Goal: Task Accomplishment & Management: Use online tool/utility

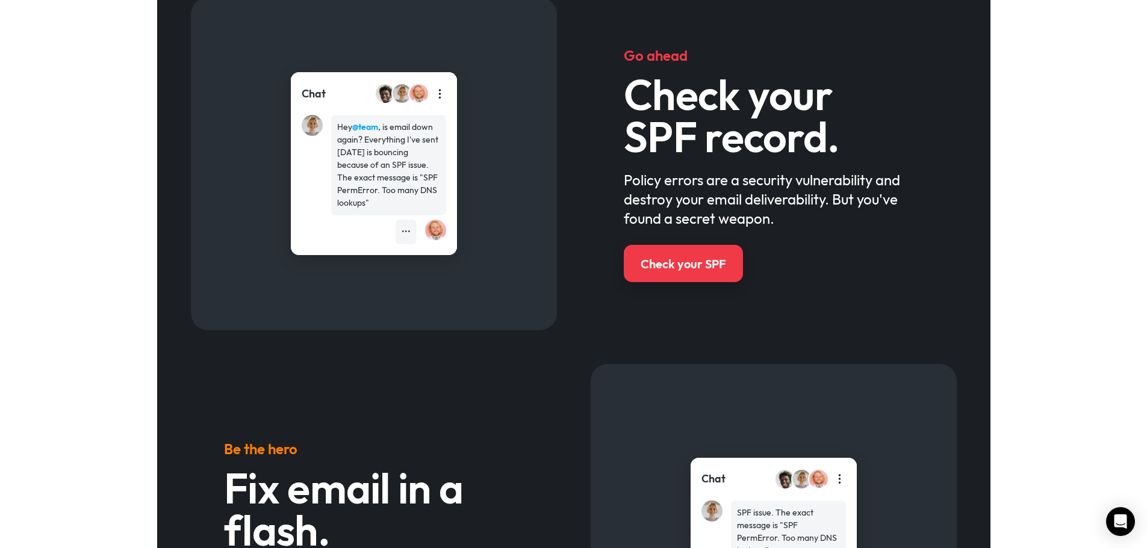
scroll to position [361, 0]
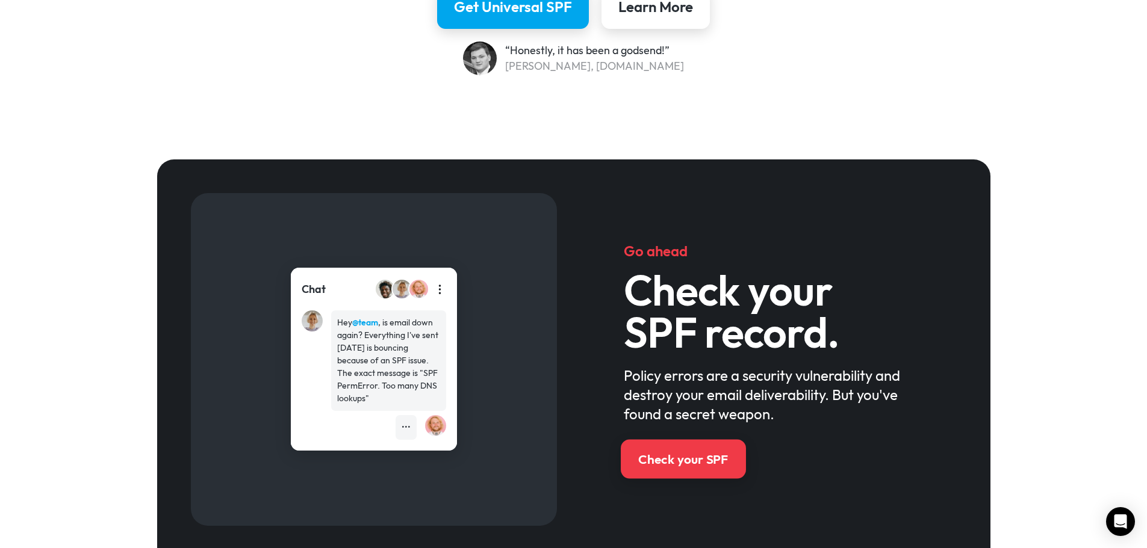
click at [690, 445] on link "Check your SPF" at bounding box center [683, 458] width 125 height 39
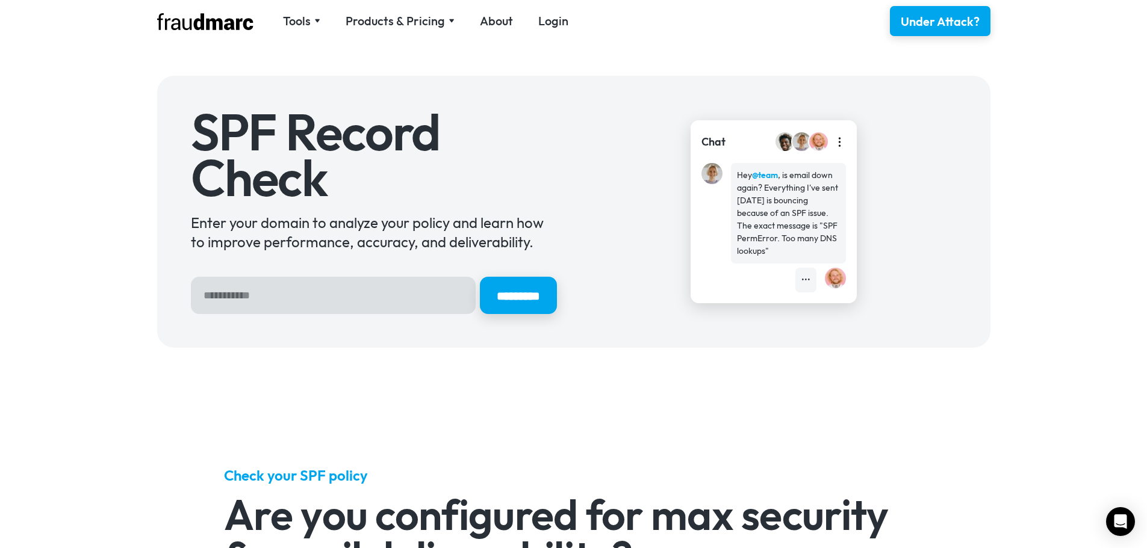
click at [350, 295] on input "Hero Sign Up Form" at bounding box center [333, 295] width 285 height 37
type input "**********"
click at [497, 297] on input "*********" at bounding box center [517, 295] width 81 height 39
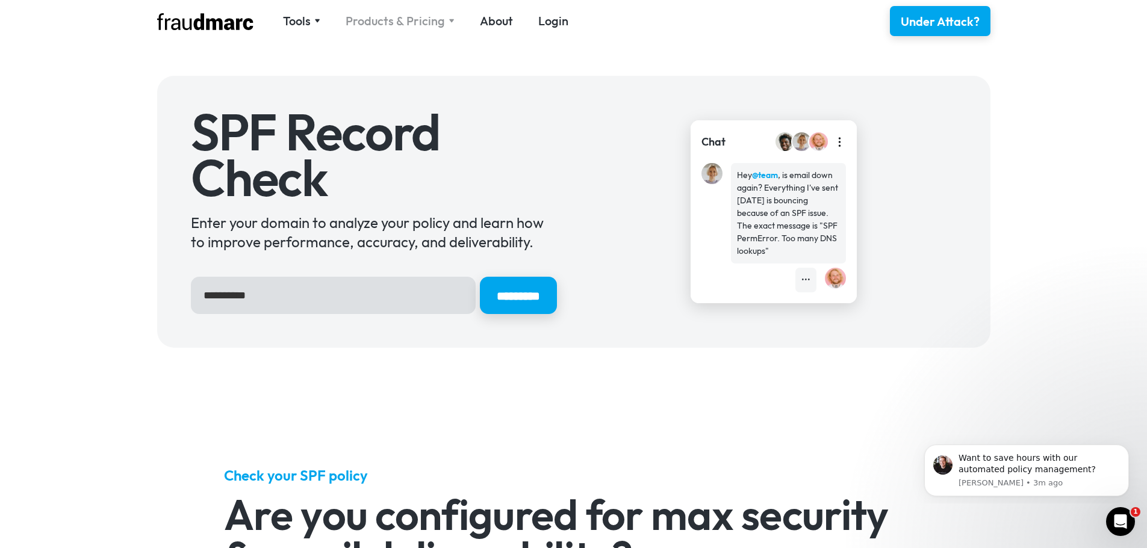
click at [420, 20] on div "Products & Pricing" at bounding box center [395, 21] width 99 height 17
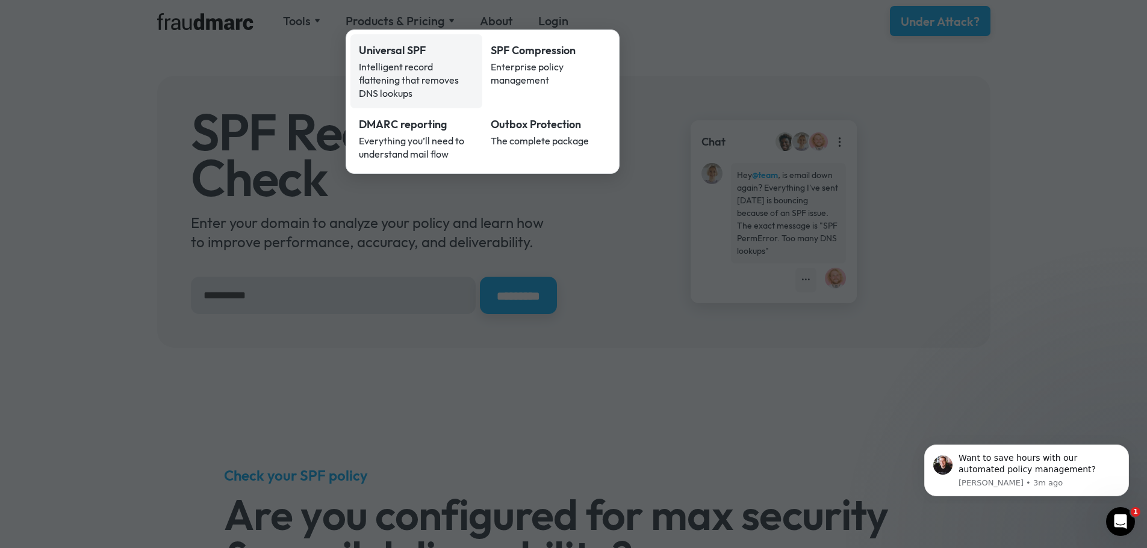
click at [397, 52] on div "Universal SPF" at bounding box center [417, 51] width 116 height 16
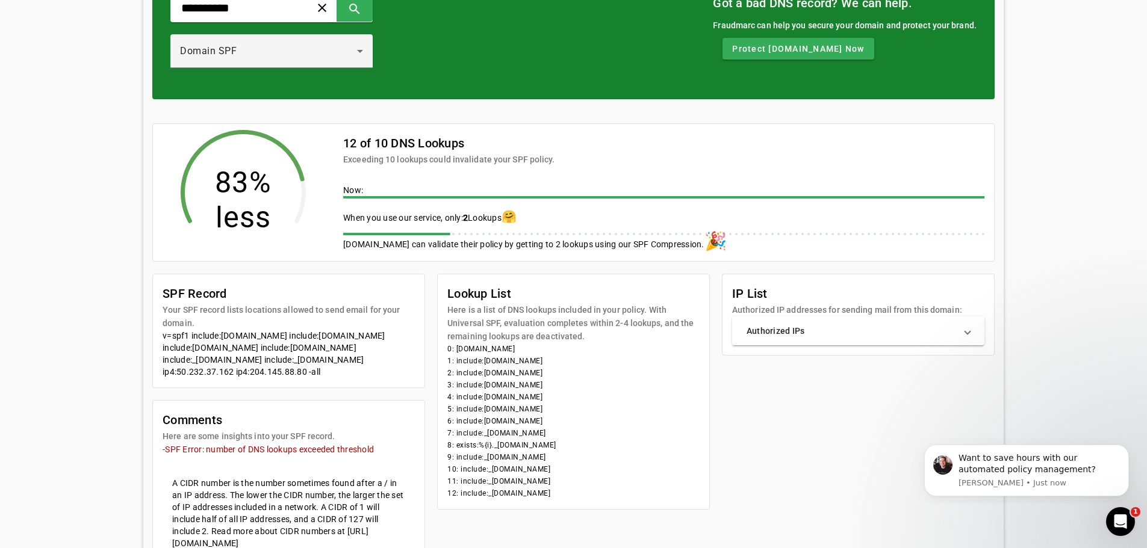
scroll to position [191, 0]
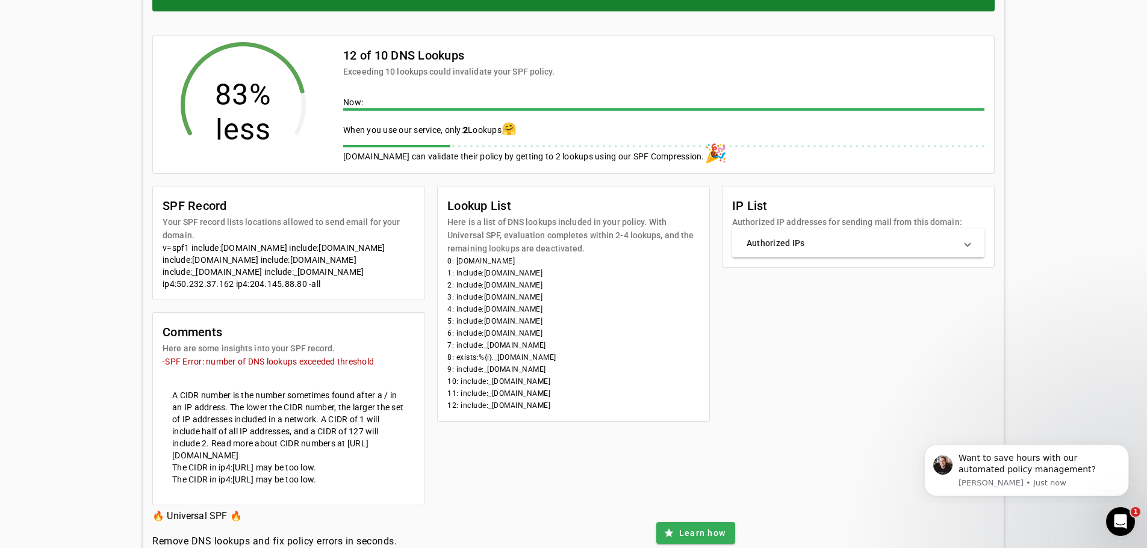
click at [970, 242] on span at bounding box center [967, 243] width 5 height 12
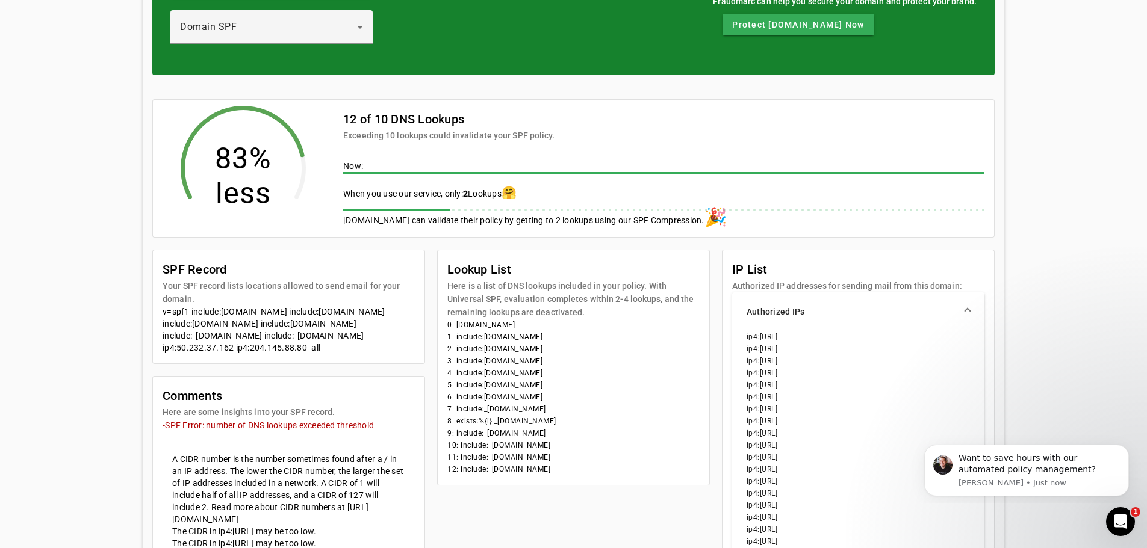
scroll to position [56, 0]
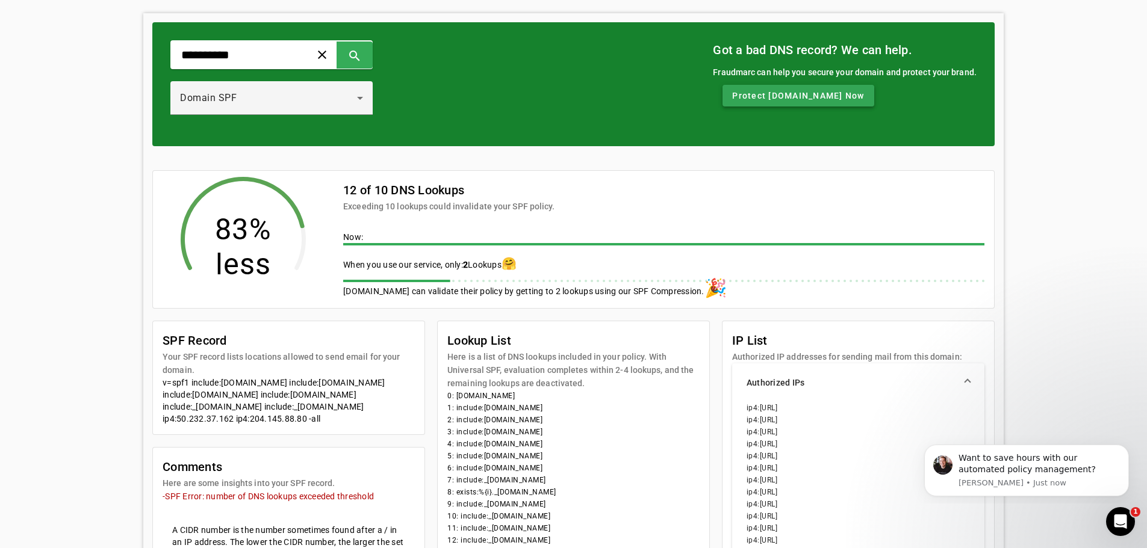
click at [803, 98] on span "Protect elocal.com Now" at bounding box center [798, 96] width 132 height 12
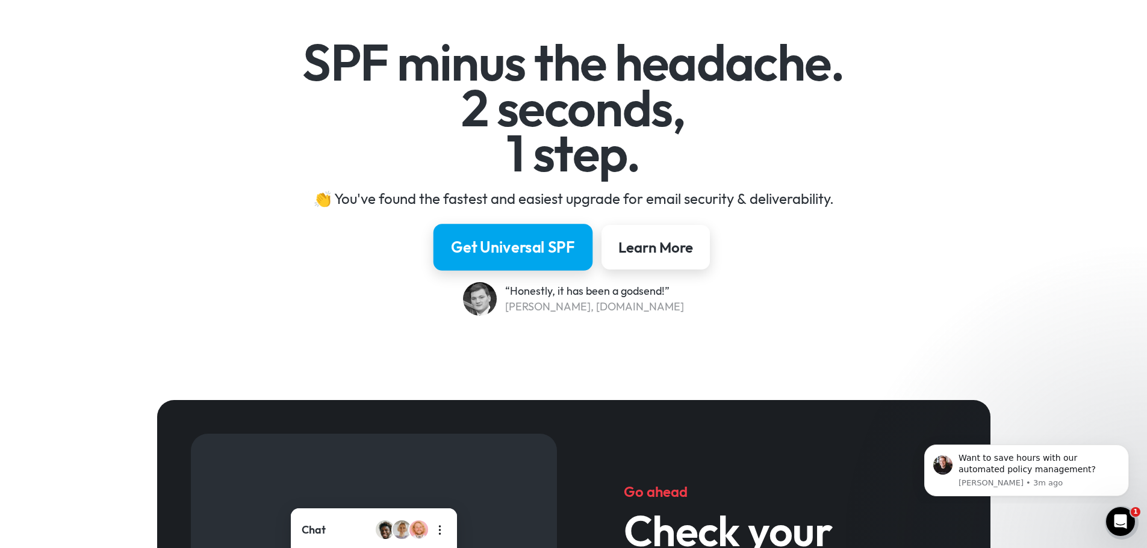
click at [525, 241] on div "Get Universal SPF" at bounding box center [513, 247] width 124 height 20
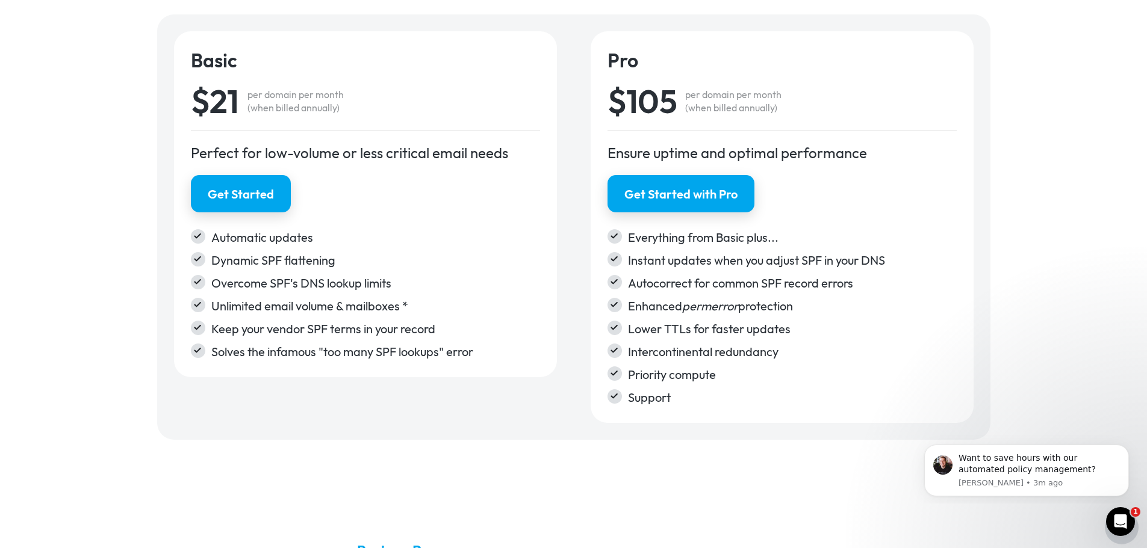
scroll to position [1919, 0]
